Goal: Task Accomplishment & Management: Manage account settings

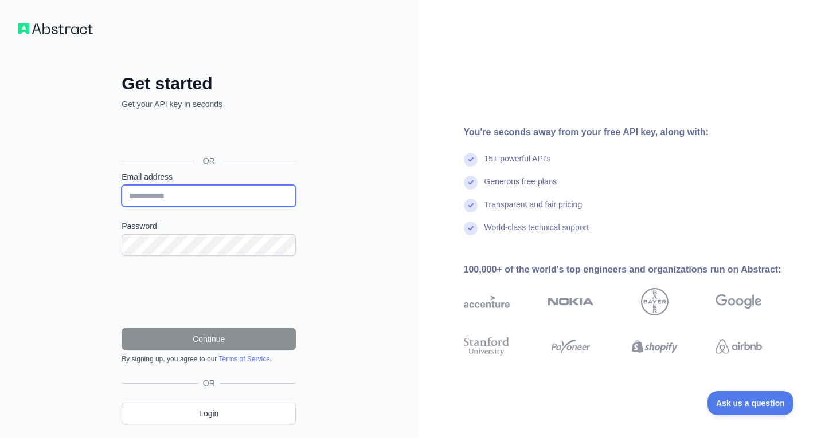
click at [198, 195] on input "Email address" at bounding box center [208, 196] width 174 height 22
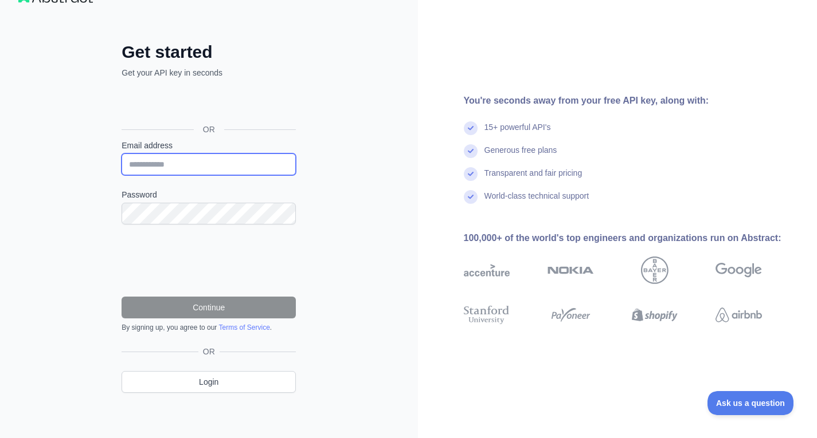
click at [195, 167] on input "Email address" at bounding box center [208, 165] width 174 height 22
type input "**********"
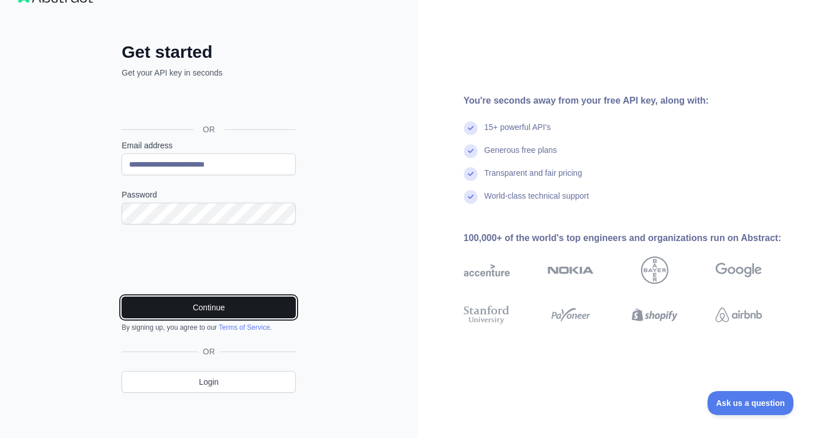
click at [197, 300] on button "Continue" at bounding box center [208, 308] width 174 height 22
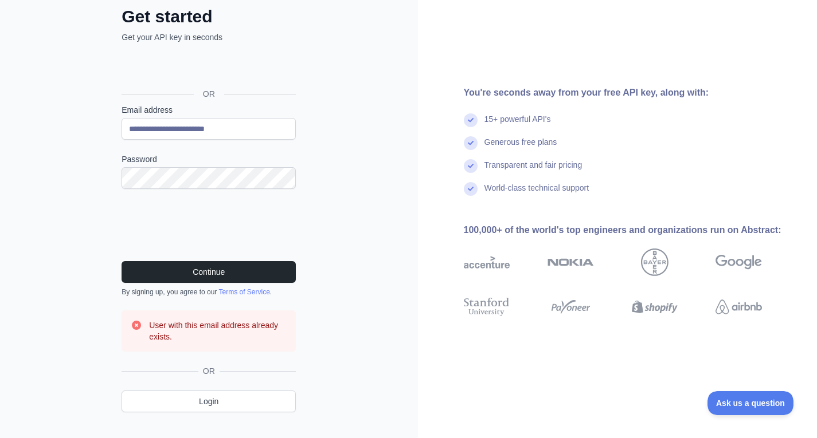
scroll to position [87, 0]
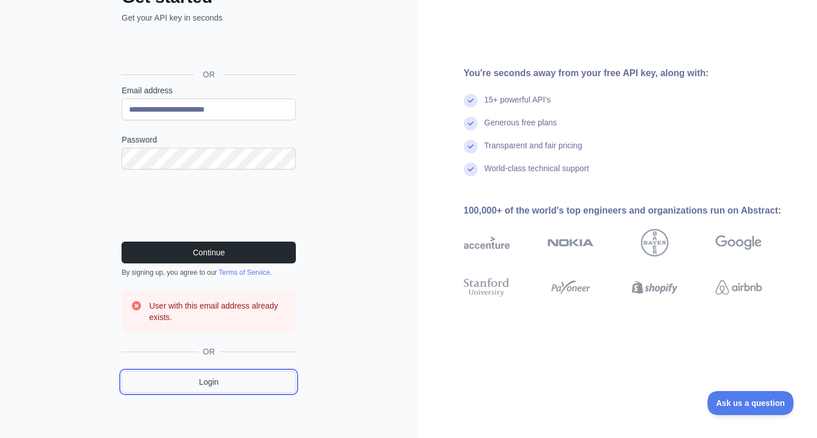
click at [214, 380] on link "Login" at bounding box center [208, 382] width 174 height 22
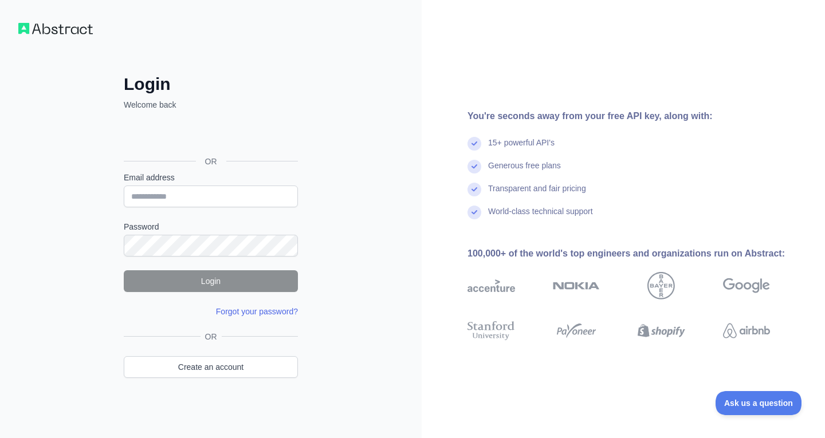
click at [237, 312] on link "Forgot your password?" at bounding box center [257, 311] width 82 height 9
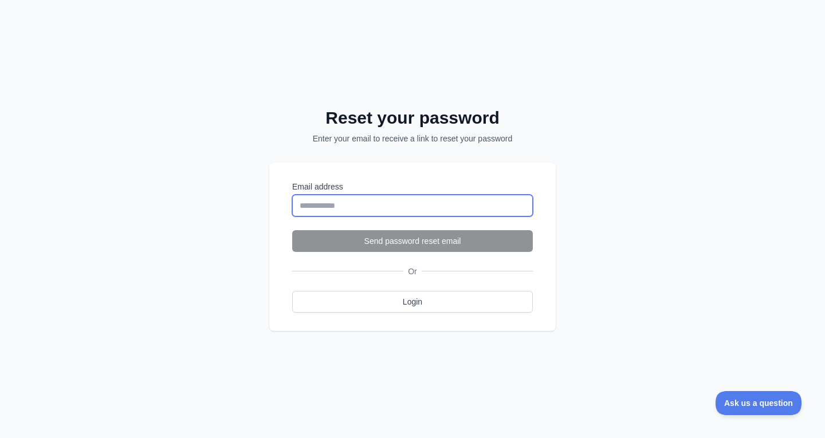
click at [330, 210] on input "Email address" at bounding box center [412, 206] width 241 height 22
type input "**********"
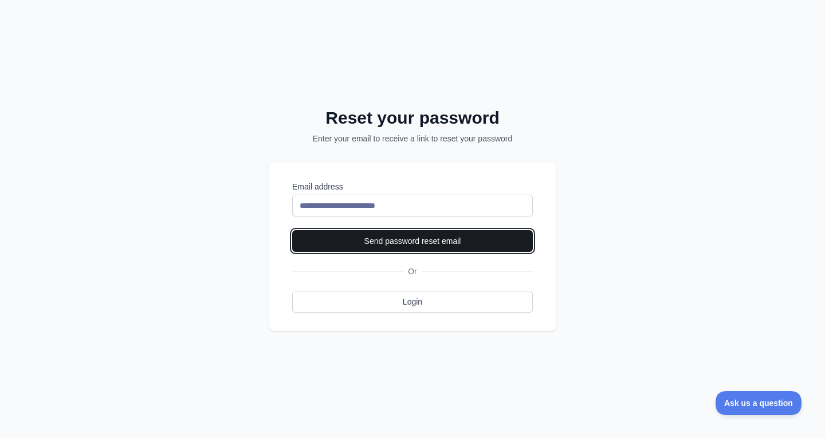
click at [401, 245] on button "Send password reset email" at bounding box center [412, 241] width 241 height 22
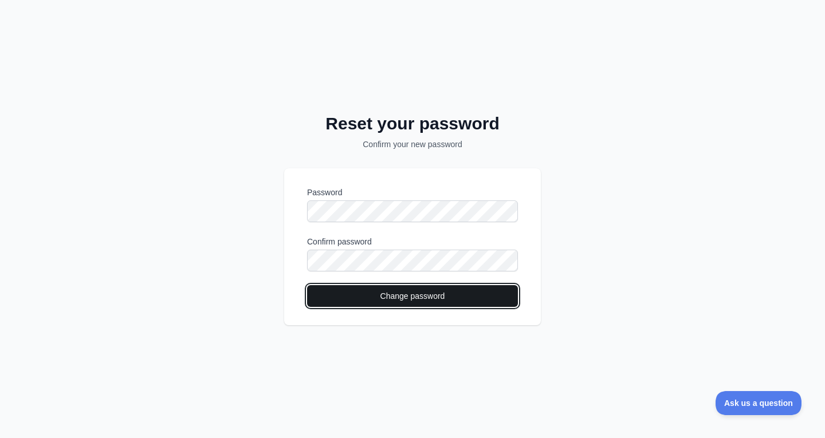
click at [416, 302] on button "Change password" at bounding box center [412, 296] width 211 height 22
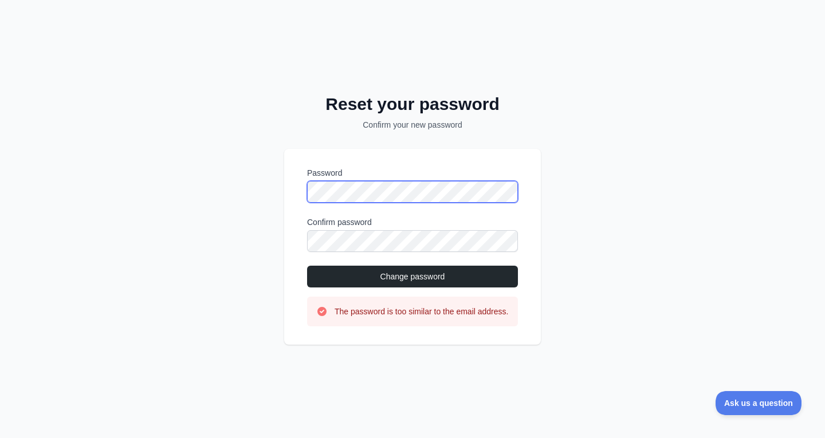
click at [280, 186] on div "Reset your password Confirm your new password Password Confirm password Change …" at bounding box center [412, 219] width 825 height 438
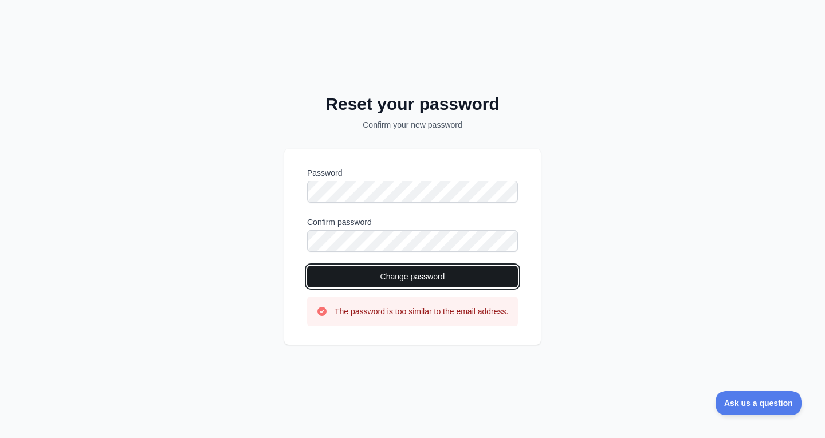
click at [393, 269] on button "Change password" at bounding box center [412, 277] width 211 height 22
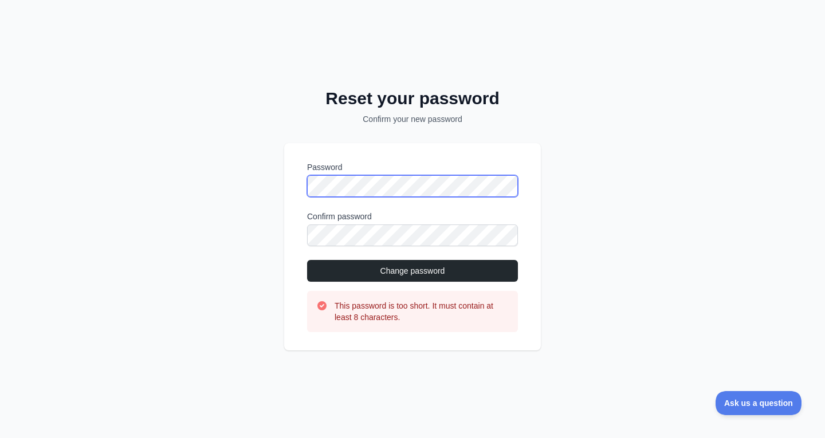
click at [286, 184] on div "Password Confirm password Change password This password is too short. It must c…" at bounding box center [412, 246] width 257 height 207
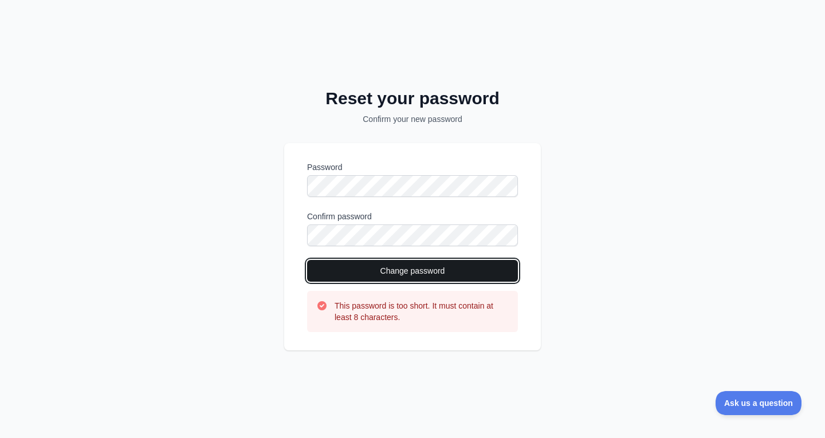
click at [383, 272] on button "Change password" at bounding box center [412, 271] width 211 height 22
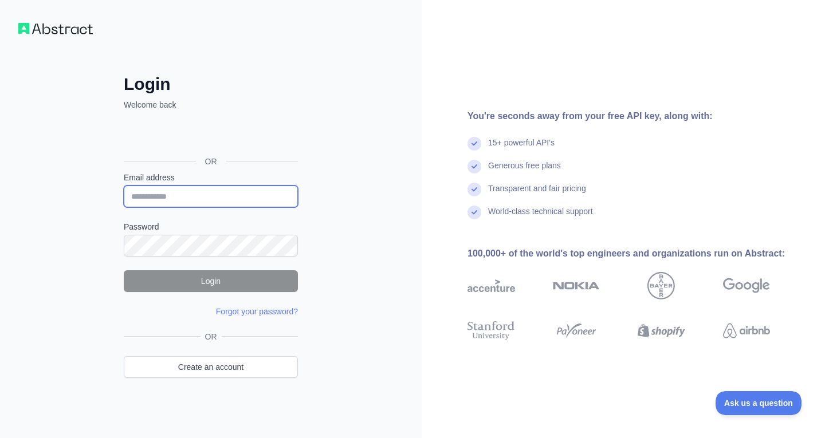
click at [232, 200] on input "Email address" at bounding box center [211, 197] width 174 height 22
type input "**********"
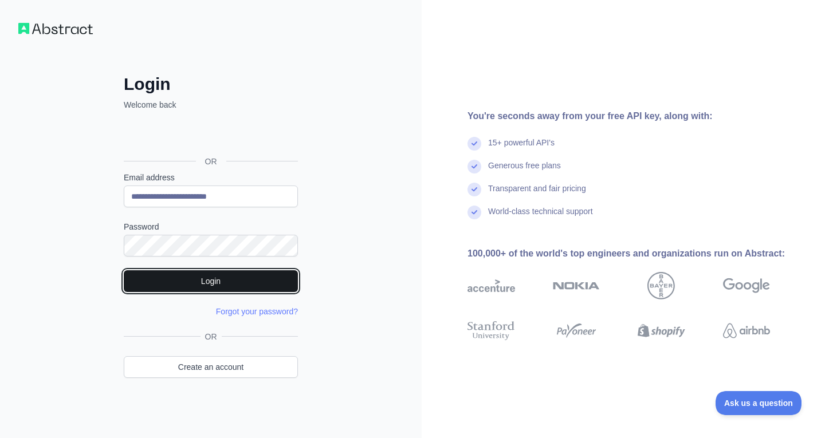
click at [211, 283] on button "Login" at bounding box center [211, 282] width 174 height 22
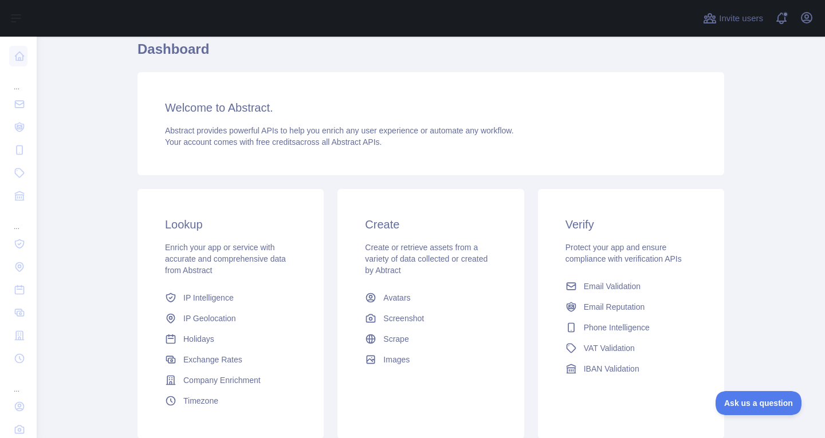
scroll to position [172, 0]
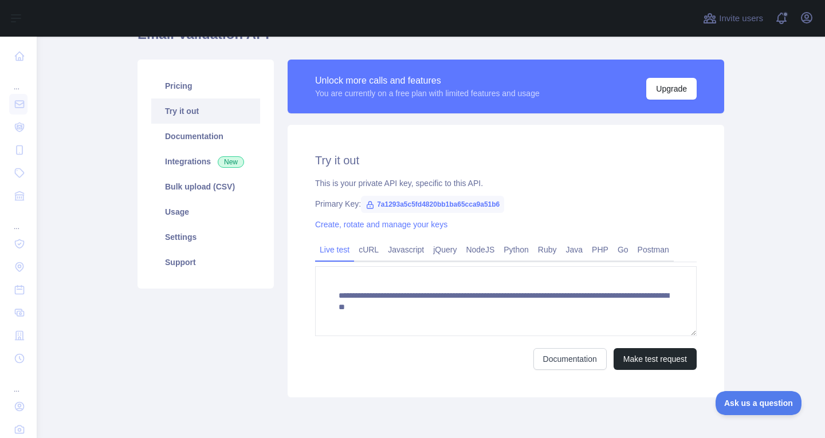
scroll to position [159, 0]
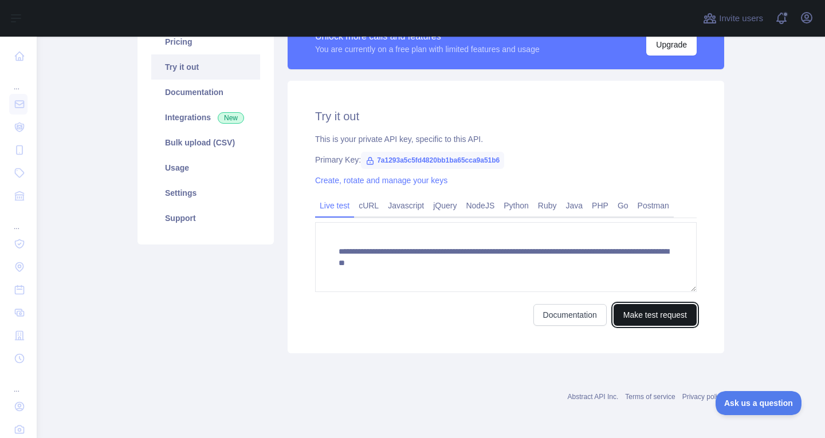
click at [628, 317] on button "Make test request" at bounding box center [655, 315] width 83 height 22
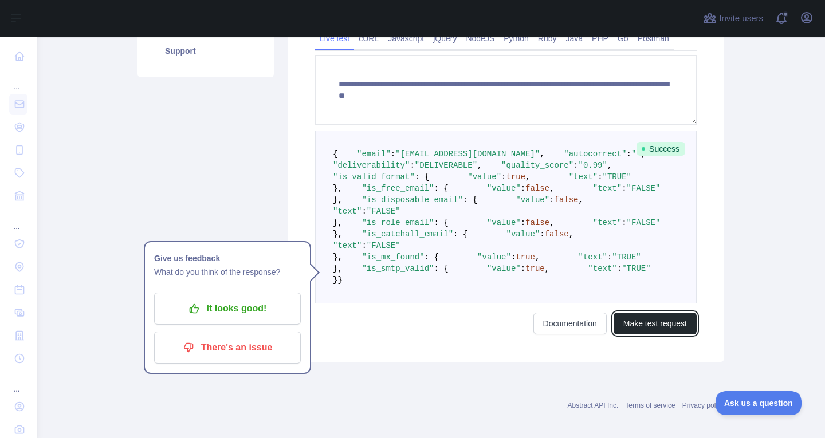
scroll to position [331, 0]
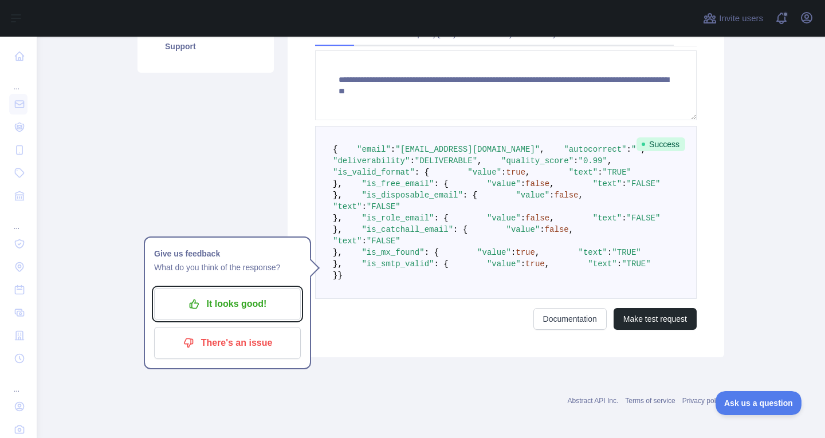
click at [263, 301] on p "It looks good!" at bounding box center [228, 304] width 130 height 19
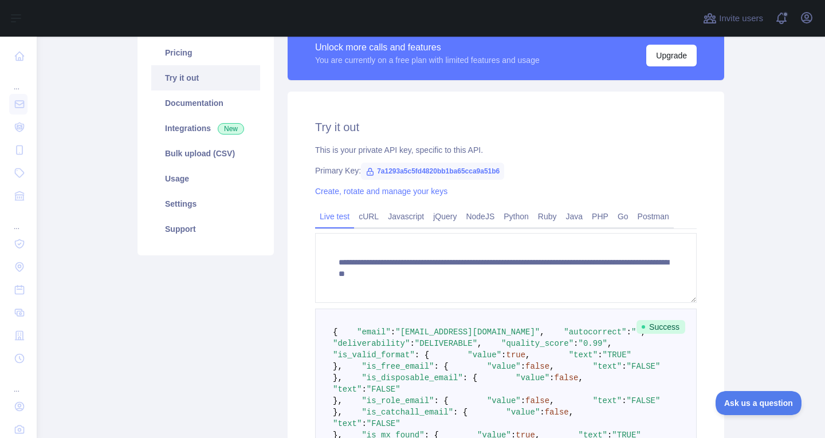
scroll to position [128, 0]
